Goal: Task Accomplishment & Management: Use online tool/utility

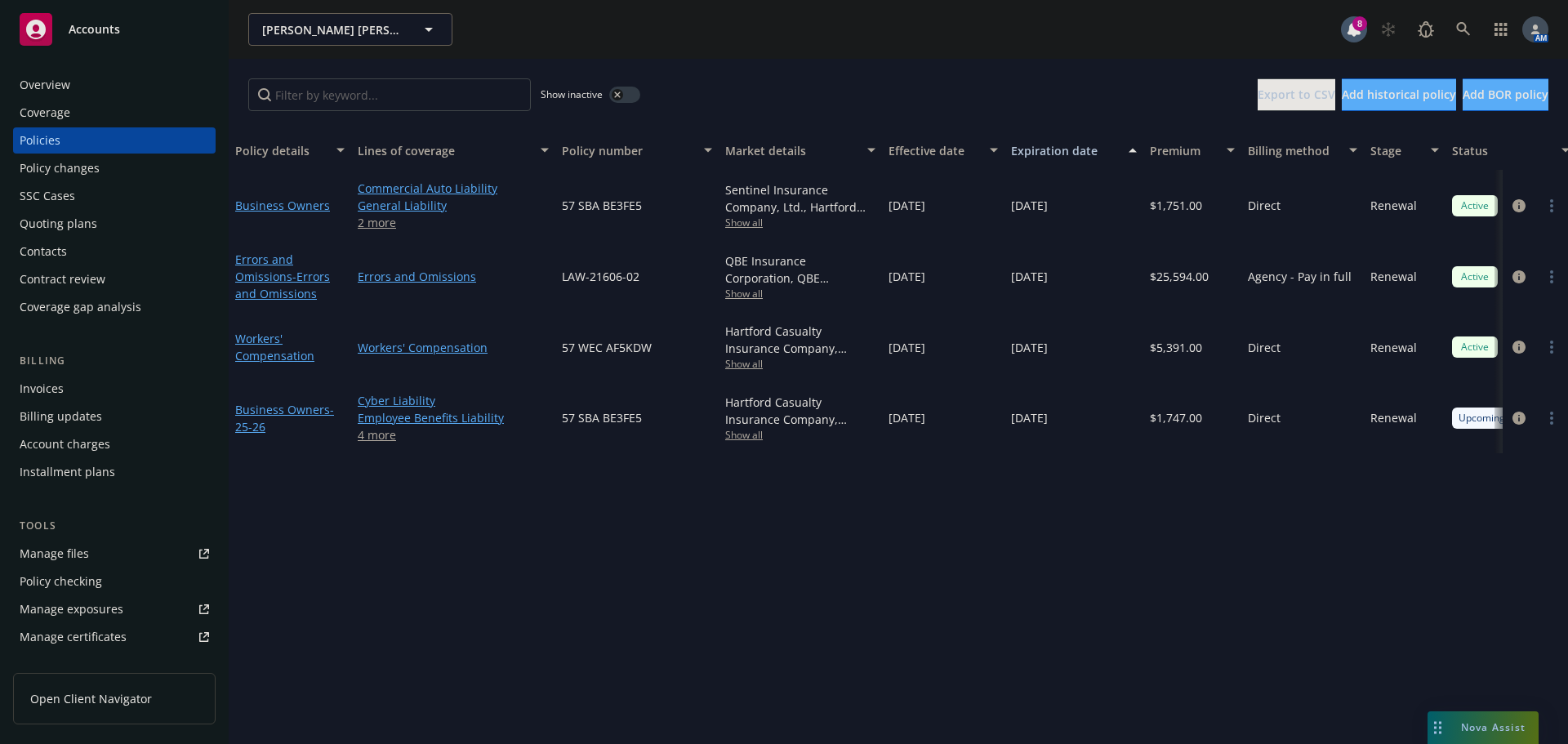
click at [89, 84] on div "Overview" at bounding box center [114, 85] width 190 height 26
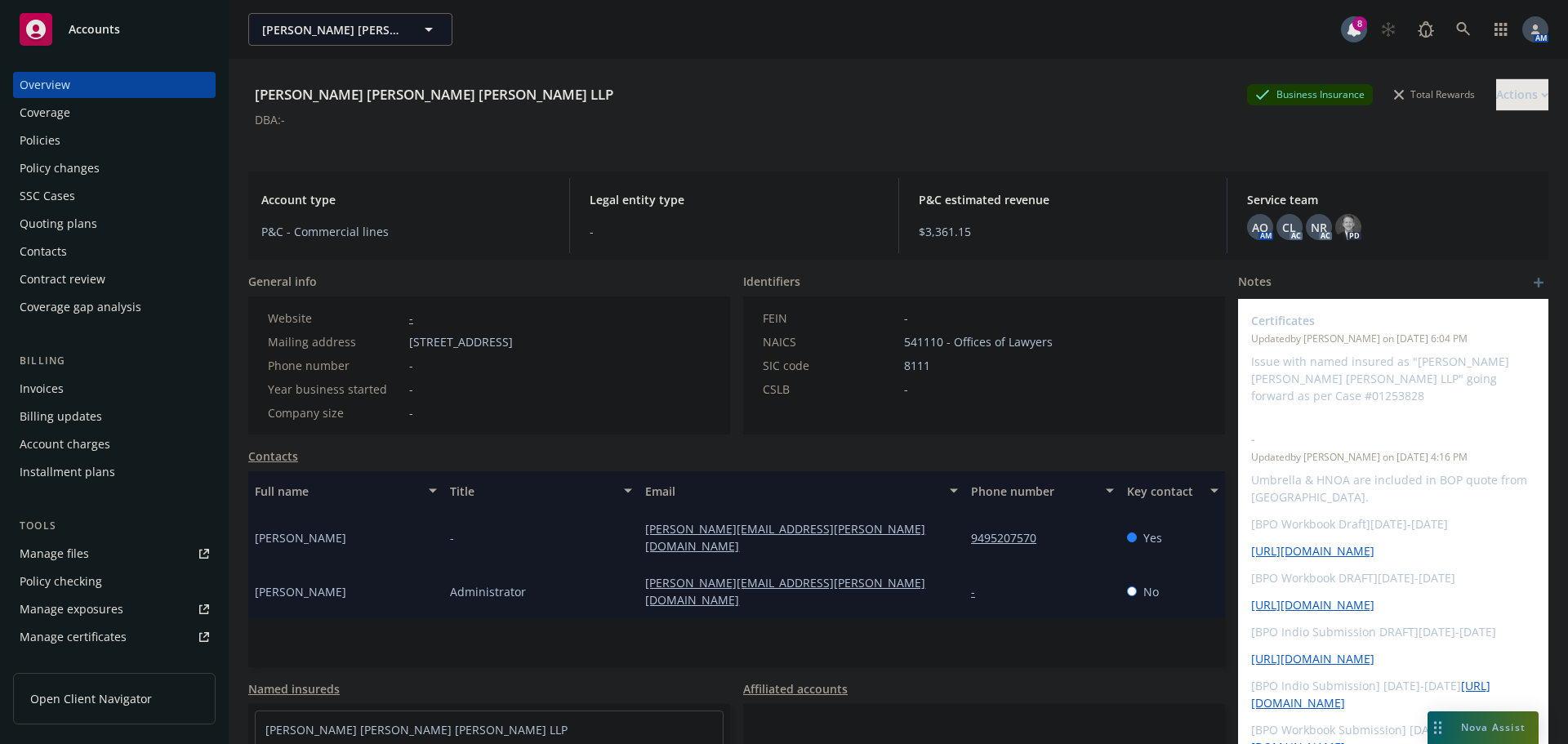
click at [48, 138] on div "Policies" at bounding box center [40, 141] width 41 height 26
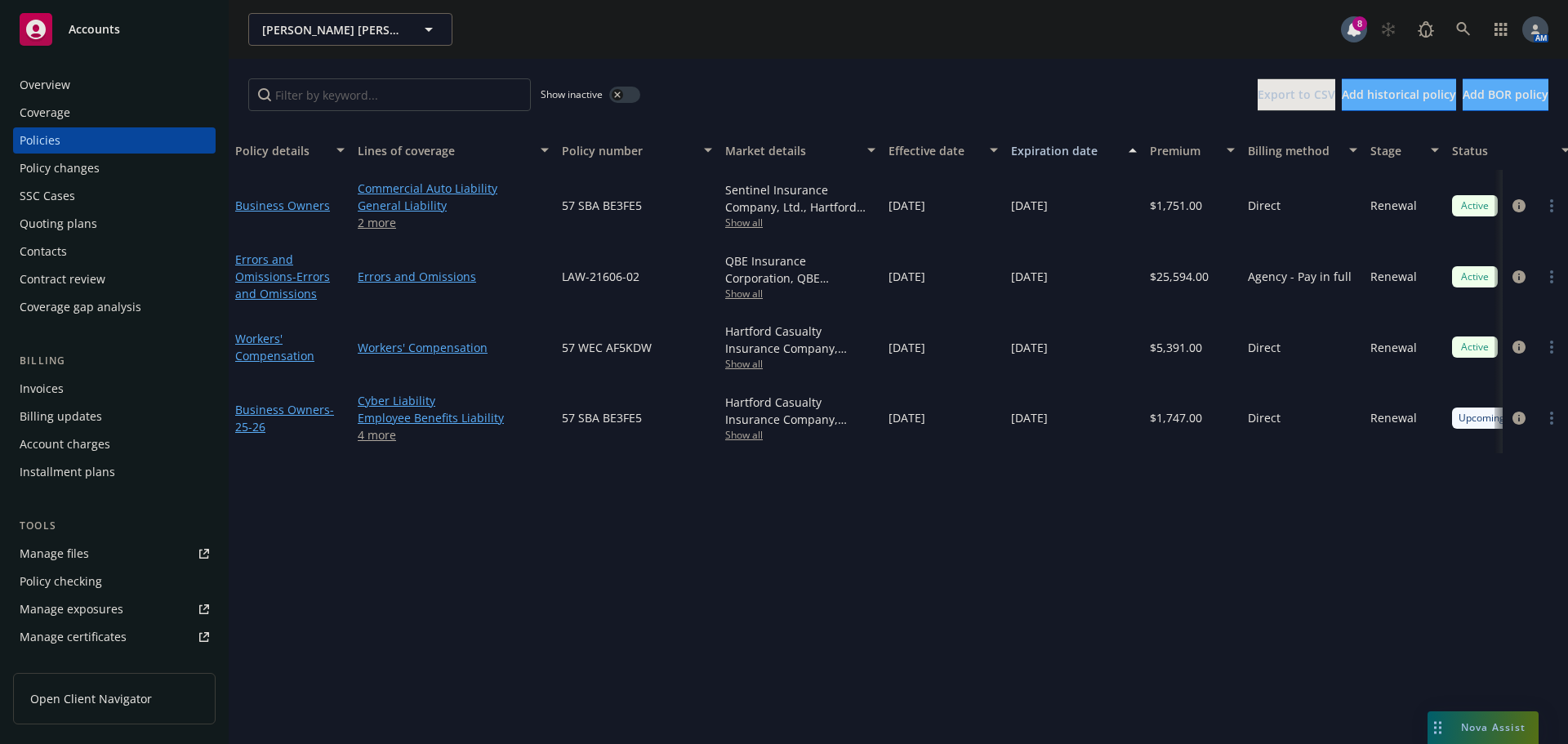
drag, startPoint x: 741, startPoint y: 354, endPoint x: 741, endPoint y: 363, distance: 9.0
click at [741, 358] on div "Hartford Casualty Insurance Company, Hartford Insurance Group Show all" at bounding box center [801, 347] width 151 height 48
click at [741, 363] on span "Show all" at bounding box center [801, 363] width 151 height 14
click at [764, 78] on div "Show inactive Export to CSV Add historical policy Add BOR policy" at bounding box center [898, 94] width 1340 height 72
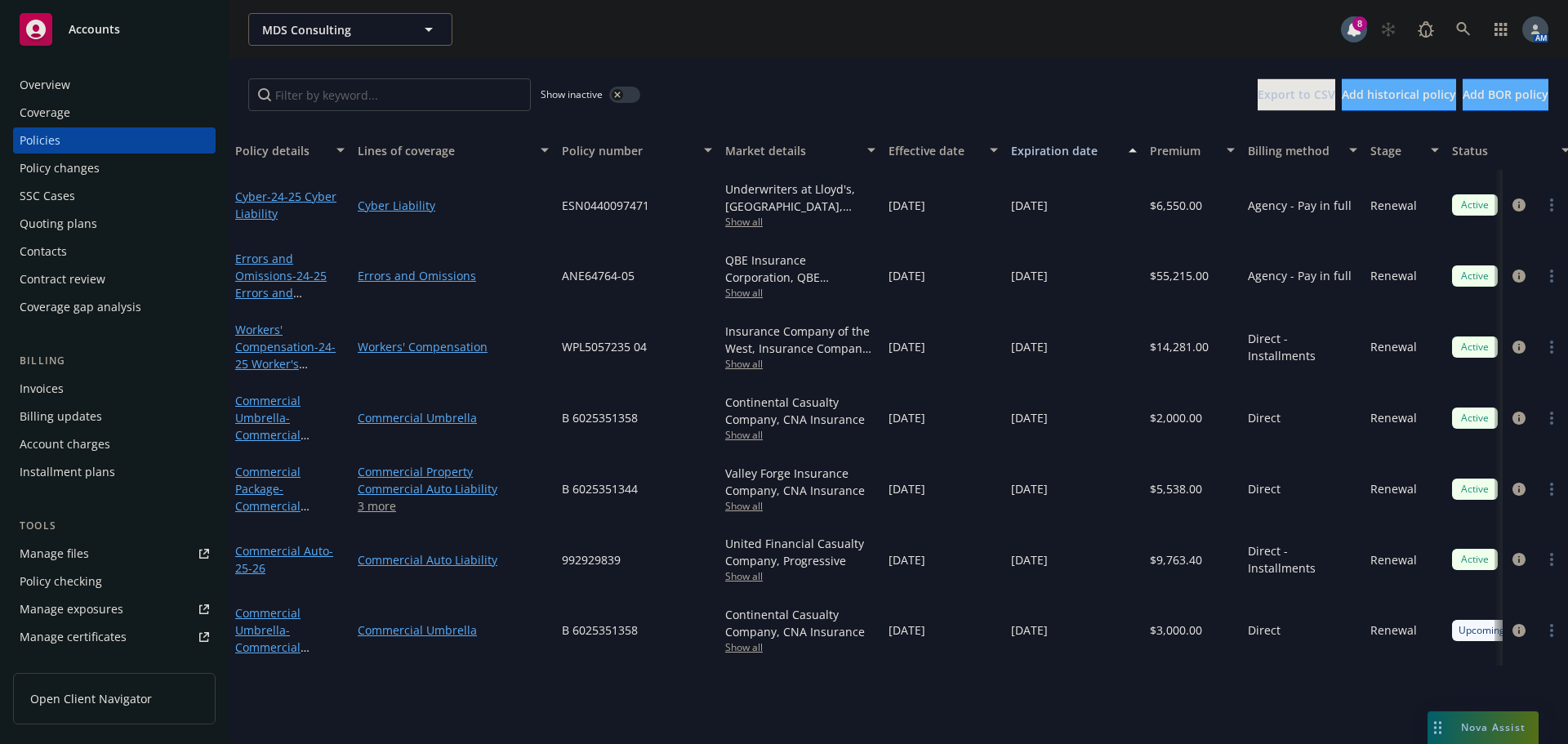
click at [743, 363] on span "Show all" at bounding box center [801, 363] width 151 height 14
click at [835, 52] on div "MDS Consulting MDS Consulting 8 AM" at bounding box center [898, 29] width 1340 height 59
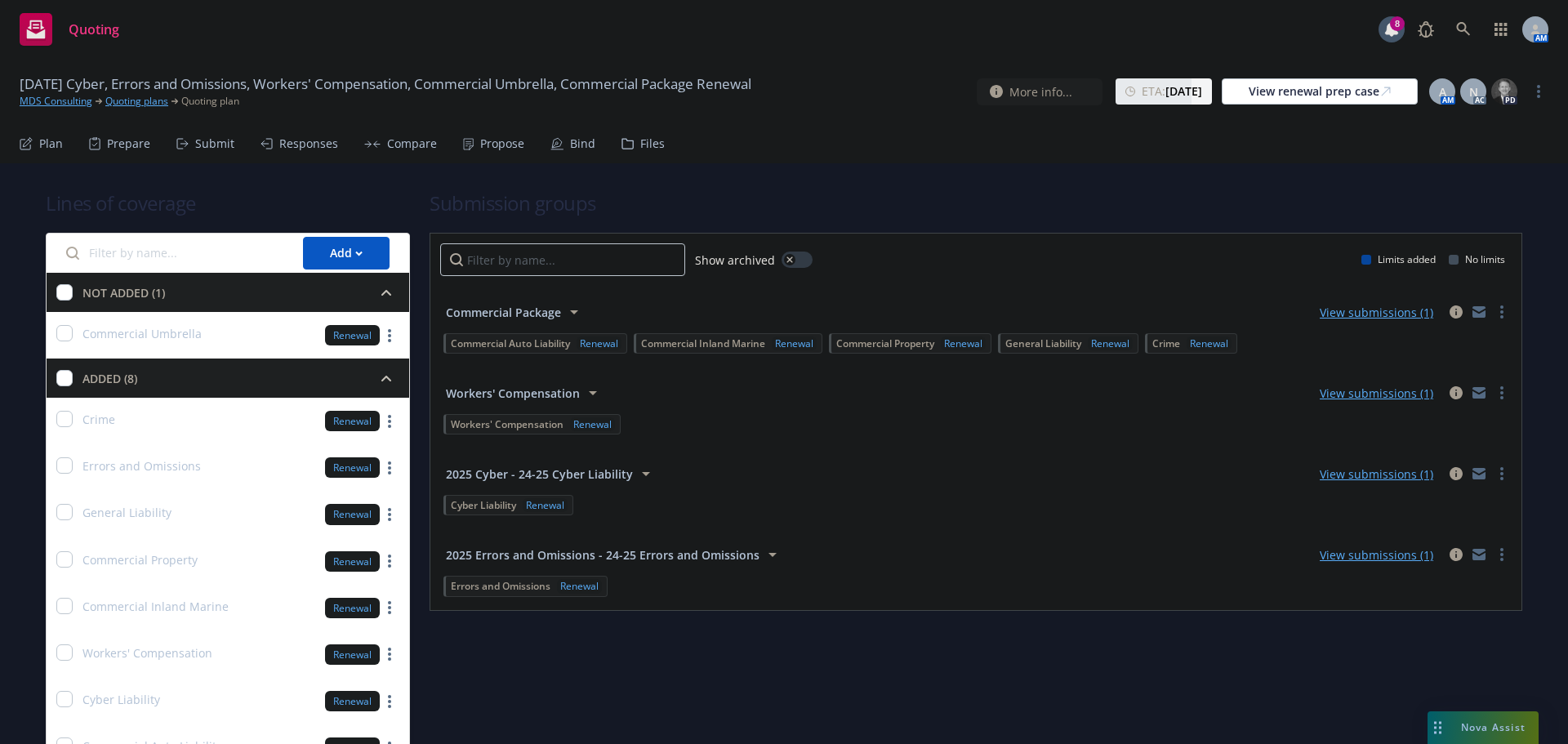
click at [207, 142] on div "Submit" at bounding box center [214, 144] width 39 height 13
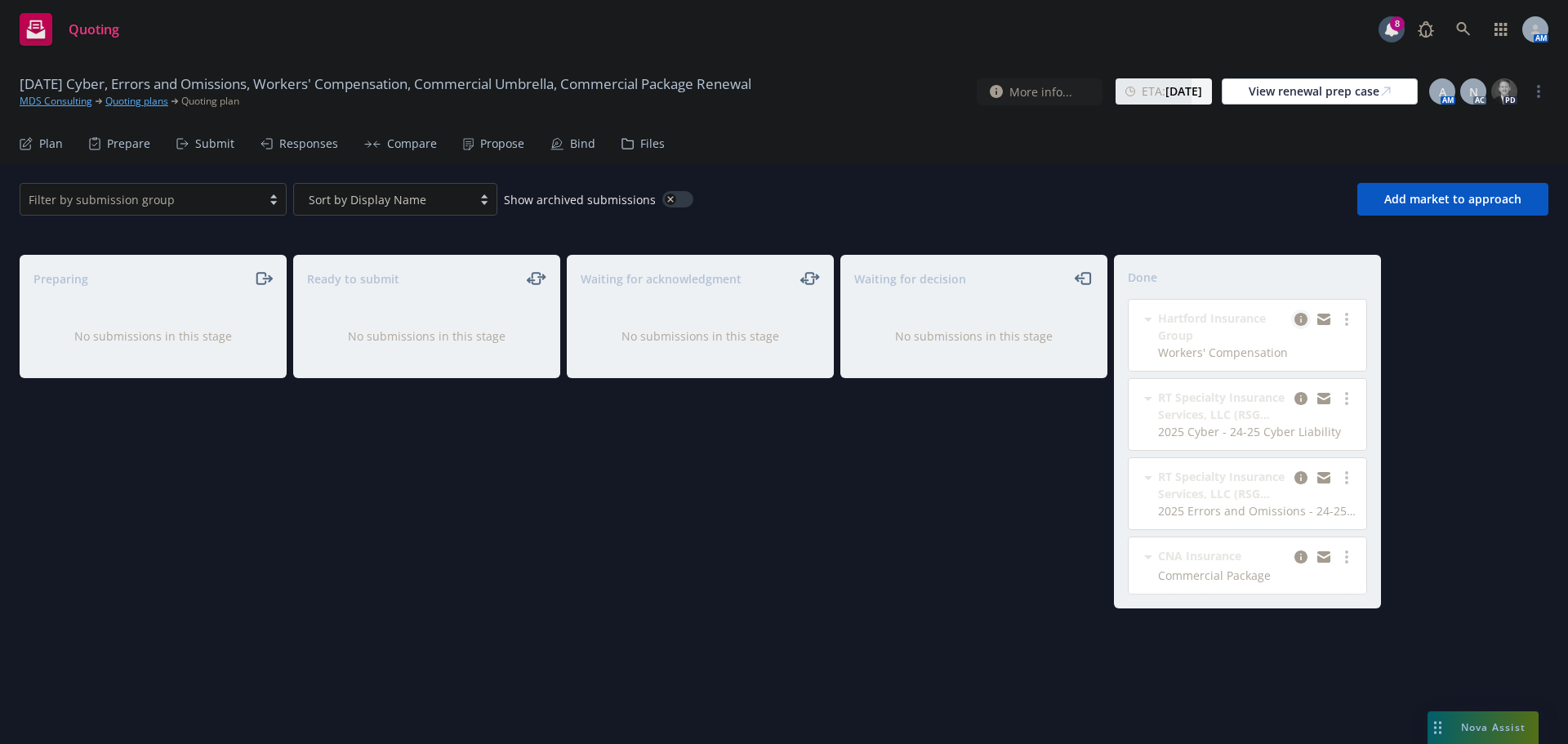
click at [1296, 319] on icon "copy logging email" at bounding box center [1301, 319] width 13 height 13
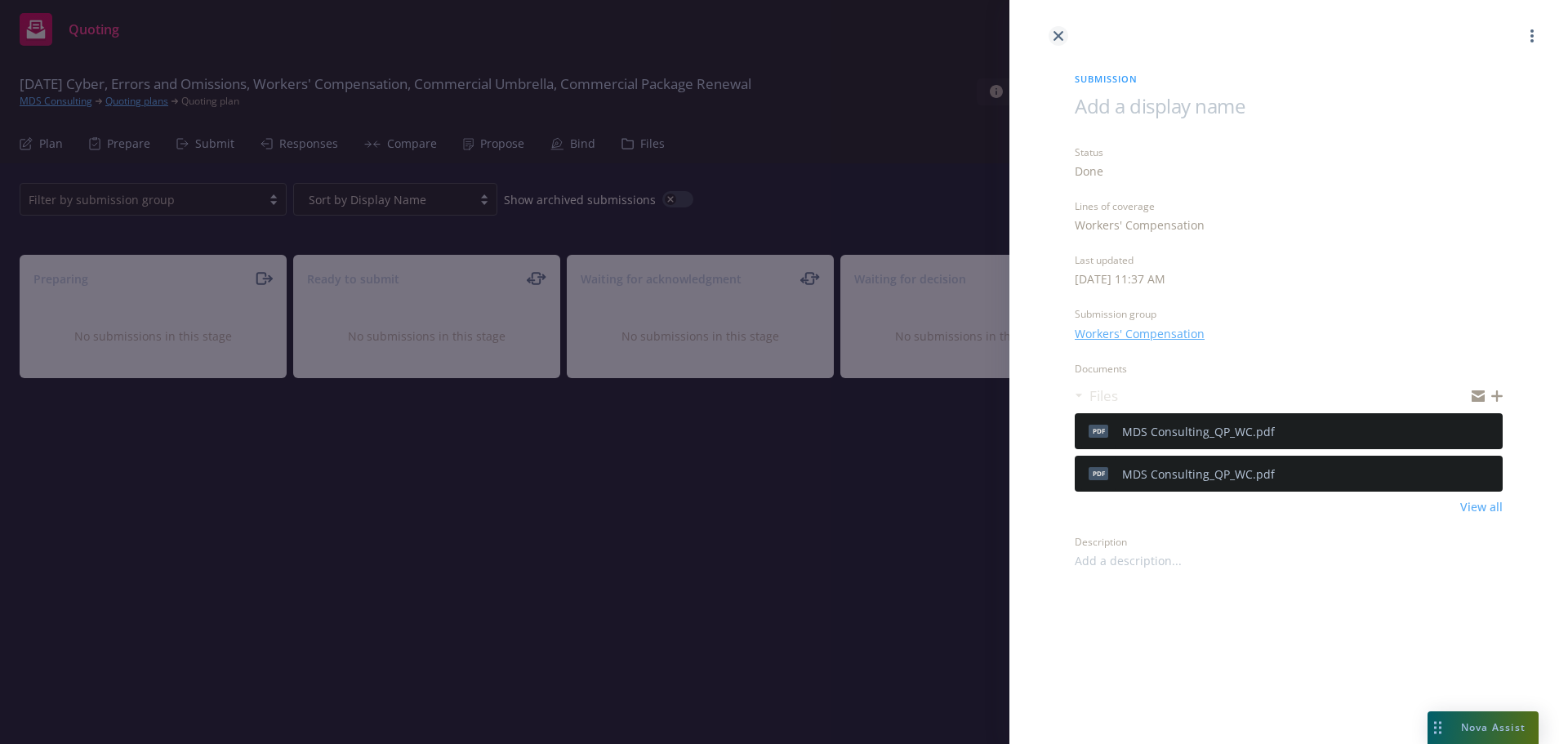
click at [1057, 36] on icon "close" at bounding box center [1059, 36] width 10 height 10
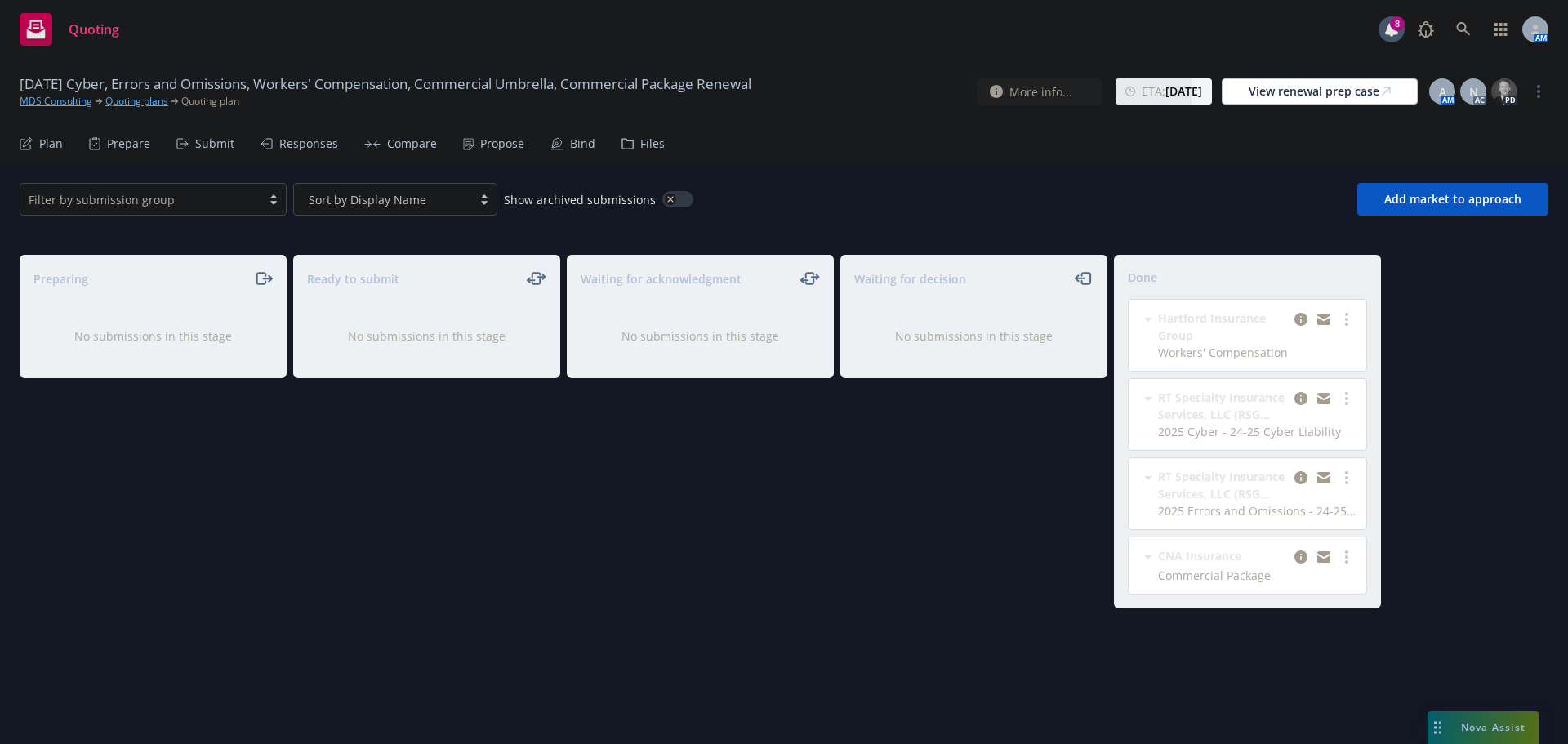
click at [485, 148] on div "Propose" at bounding box center [502, 144] width 44 height 13
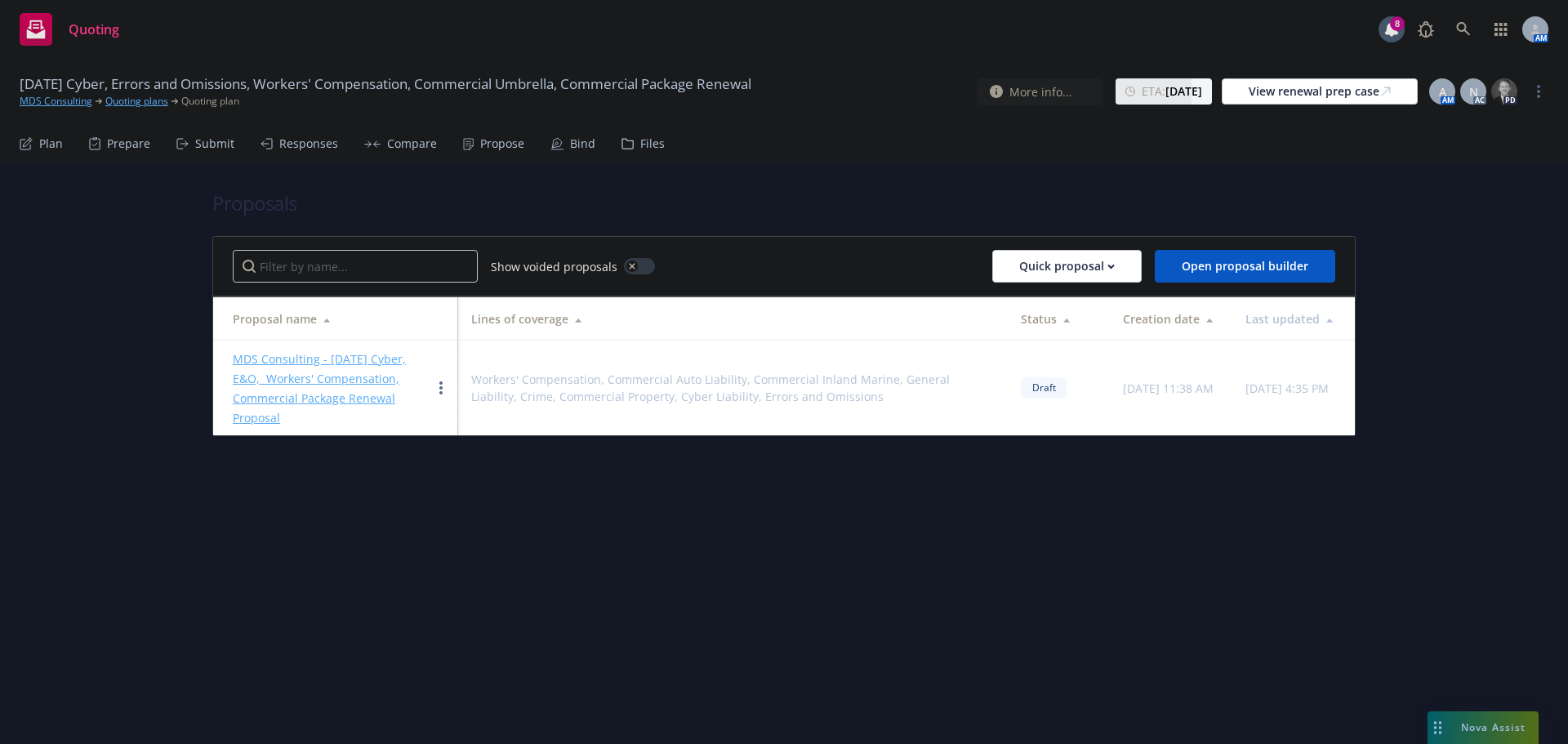
click at [195, 139] on div "Submit" at bounding box center [214, 144] width 39 height 13
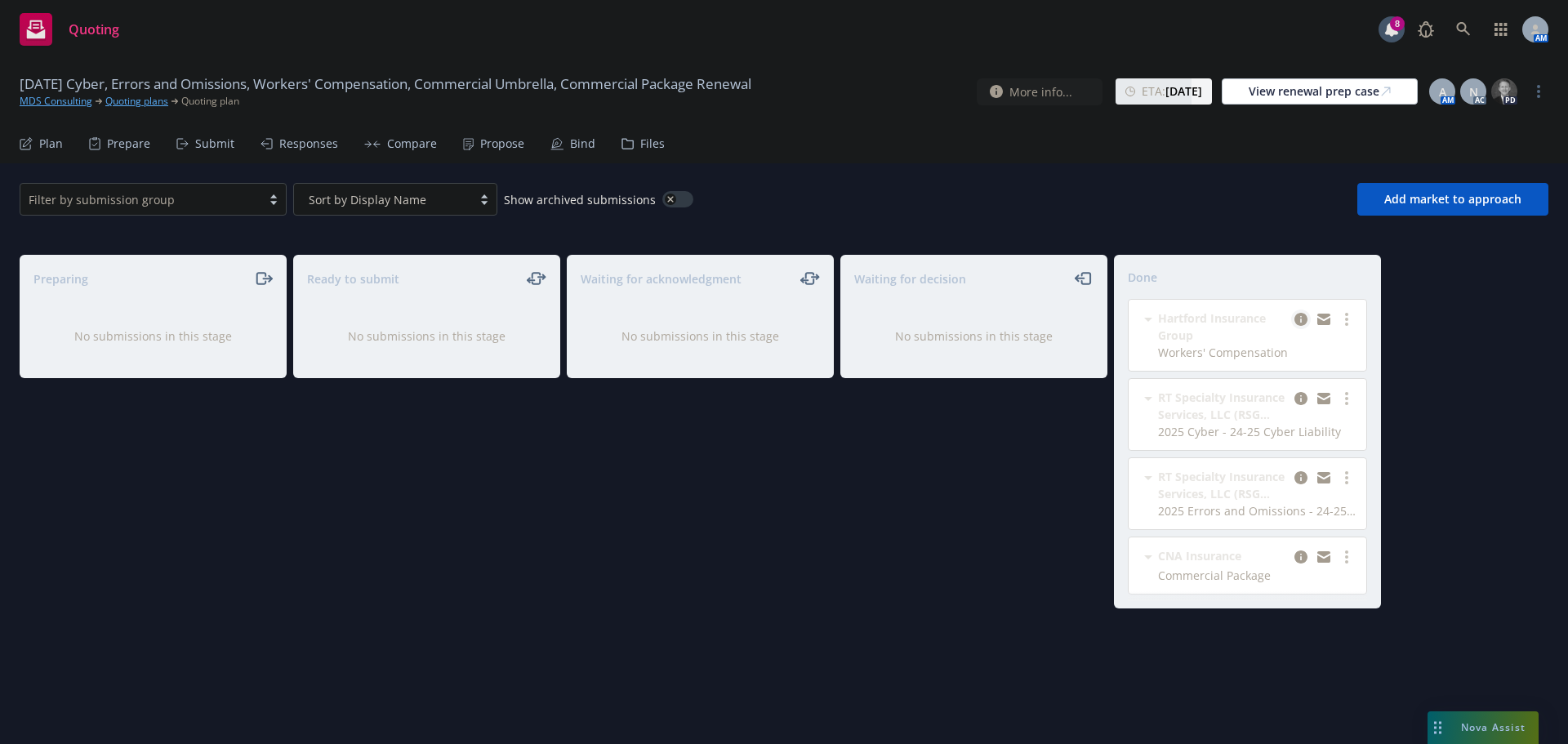
click at [1305, 319] on icon "copy logging email" at bounding box center [1301, 319] width 13 height 13
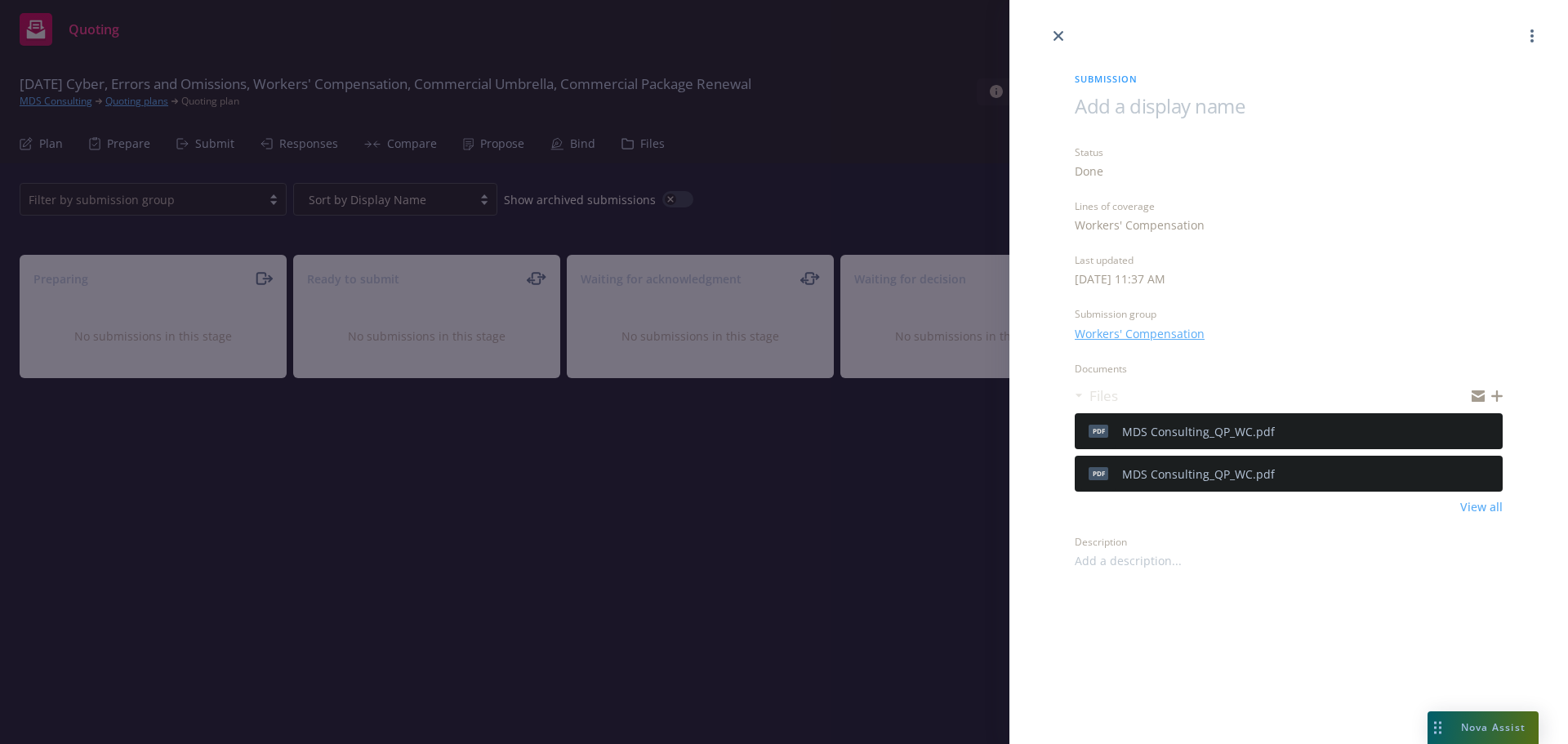
click at [1484, 428] on icon "preview file" at bounding box center [1488, 430] width 15 height 12
click at [1061, 35] on icon "close" at bounding box center [1059, 36] width 10 height 10
